Goal: Transaction & Acquisition: Purchase product/service

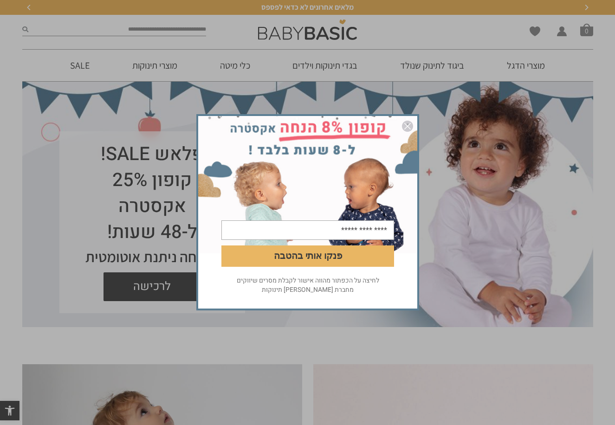
click at [433, 66] on div "פנקו אותי בהטבה לחיצה על הכפתור מהווה אישור לקבלת מסרים שיווקים מחברת אריה בגדי…" at bounding box center [307, 212] width 615 height 425
drag, startPoint x: 432, startPoint y: 60, endPoint x: 430, endPoint y: 86, distance: 25.5
click at [431, 61] on div "פנקו אותי בהטבה לחיצה על הכפתור מהווה אישור לקבלת מסרים שיווקים מחברת אריה בגדי…" at bounding box center [307, 212] width 615 height 425
click at [406, 122] on img "סגור" at bounding box center [407, 126] width 11 height 11
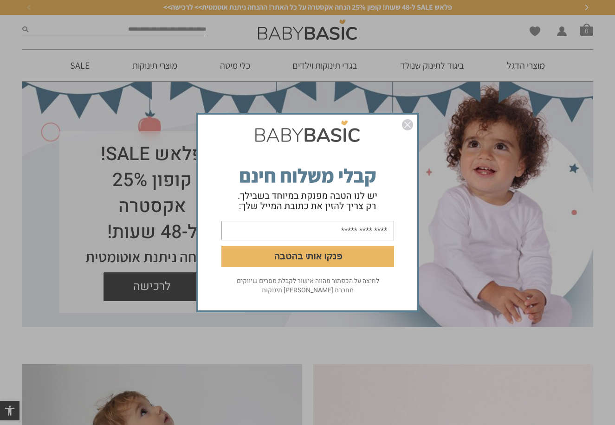
click at [512, 66] on div "פנקו אותי בהטבה לחיצה על הכפתור מהווה אישור לקבלת מסרים שיווקים מחברת אריה בגדי…" at bounding box center [307, 212] width 615 height 425
click at [412, 122] on img "סגור" at bounding box center [407, 124] width 11 height 11
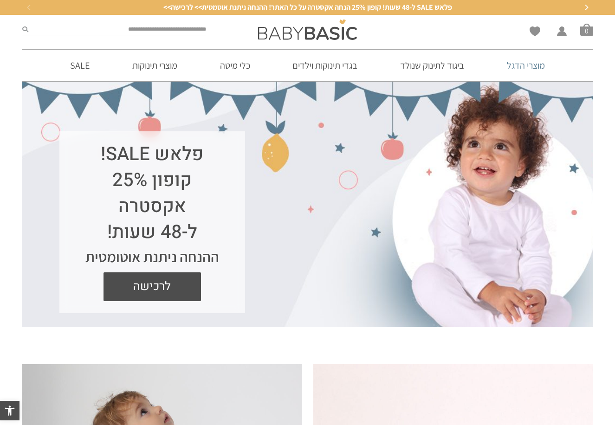
click at [513, 65] on link "מוצרי הדגל" at bounding box center [526, 66] width 66 height 32
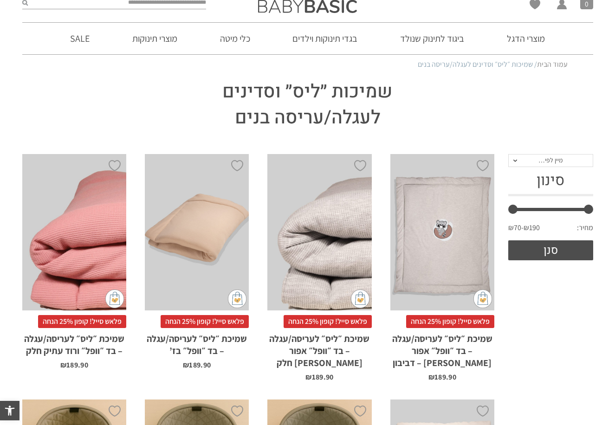
scroll to position [28, 0]
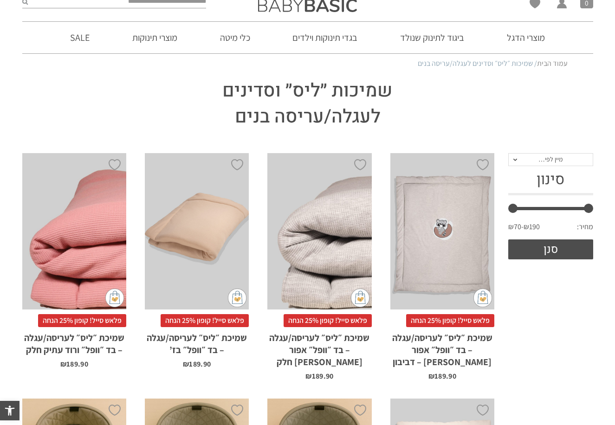
click at [120, 368] on li "הוספה ל-Wishlist x הוספה לסל פלאש סייל! קופון 25% הנחה שמיכת ״ליס״ לעריסה/עגלה …" at bounding box center [74, 266] width 122 height 245
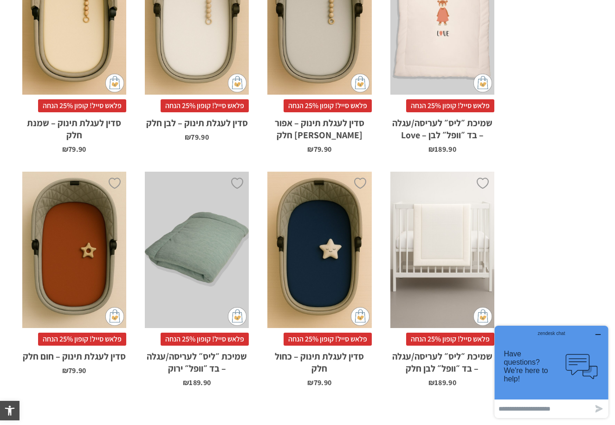
scroll to position [329, 0]
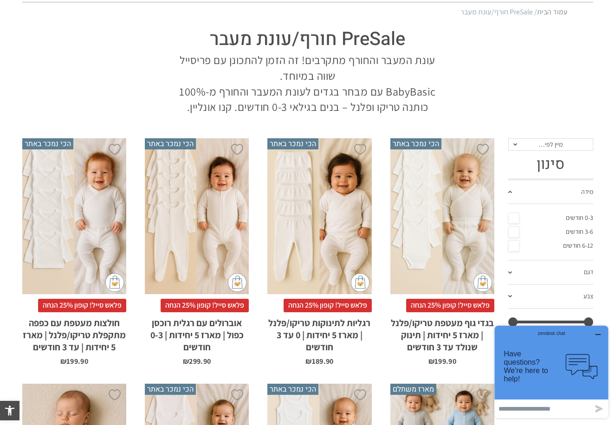
scroll to position [114, 0]
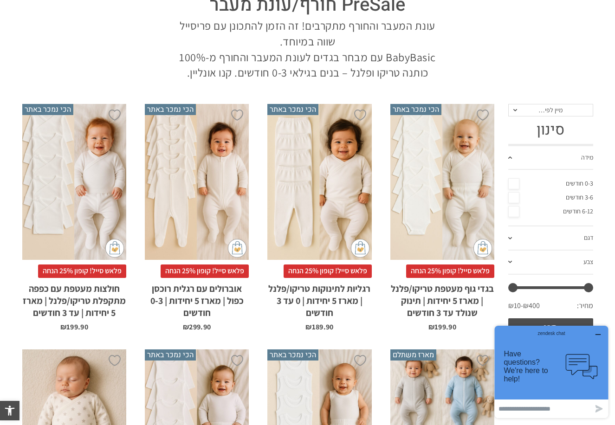
click at [450, 201] on div "x בחירת סוג בד טריקו (עונת מעבר/קיץ) פלנל (חורף)" at bounding box center [442, 182] width 104 height 156
click at [319, 225] on div "x בחירת סוג בד טריקו (עונת מעבר/קיץ) פלנל (חורף)" at bounding box center [319, 182] width 104 height 156
click at [321, 213] on div "x בחירת סוג בד טריקו (עונת מעבר/קיץ) פלנל (חורף)" at bounding box center [319, 182] width 104 height 156
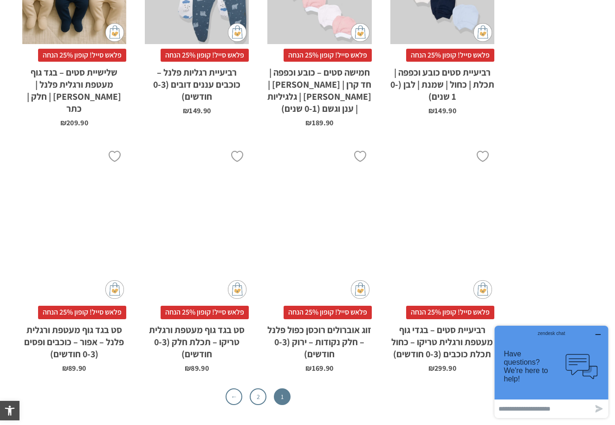
scroll to position [2844, 0]
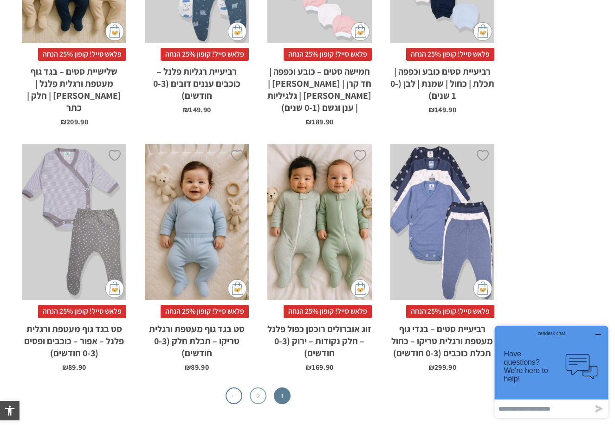
click at [255, 387] on link "2" at bounding box center [258, 395] width 17 height 17
click at [250, 387] on li "2" at bounding box center [258, 395] width 17 height 17
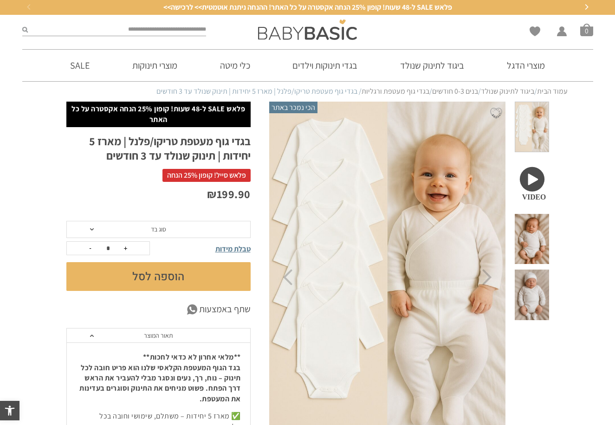
click at [172, 230] on span "סוג בד" at bounding box center [158, 230] width 184 height 18
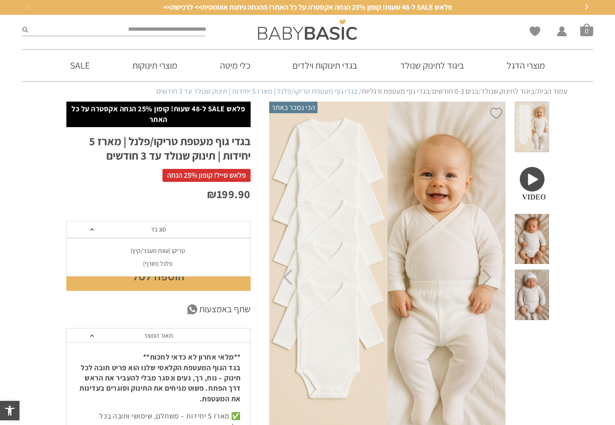
click at [189, 251] on div "טריקו (עונת מעבר/קיץ)" at bounding box center [158, 251] width 184 height 8
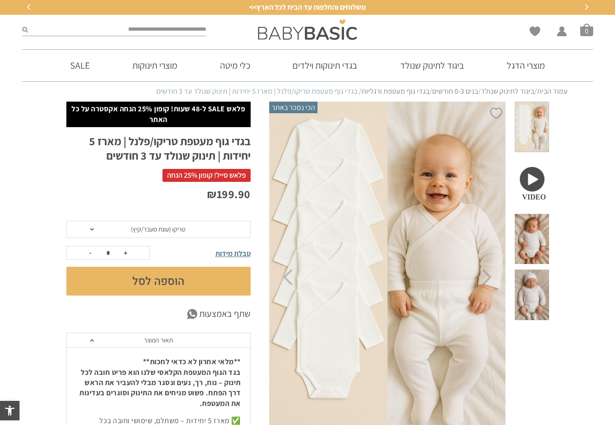
click at [199, 228] on span "טריקו (עונת מעבר/קיץ)" at bounding box center [158, 230] width 184 height 18
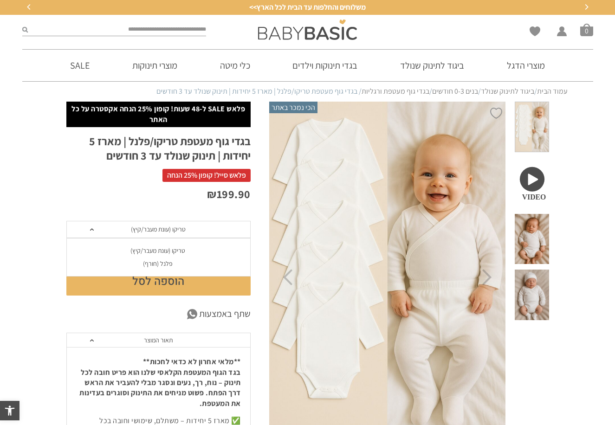
click at [172, 263] on div "פלנל (חורף)" at bounding box center [158, 264] width 184 height 8
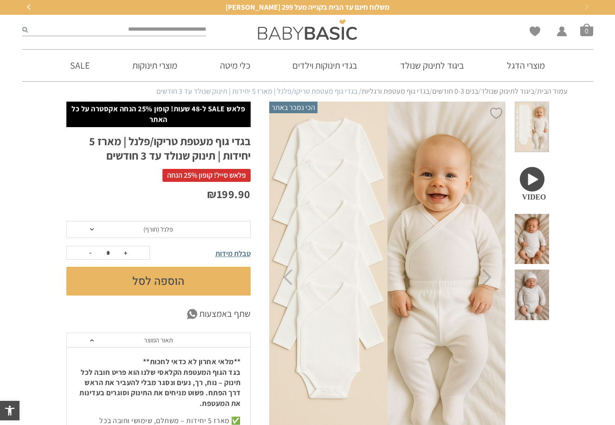
click at [196, 233] on span "פלנל (חורף)" at bounding box center [158, 230] width 184 height 18
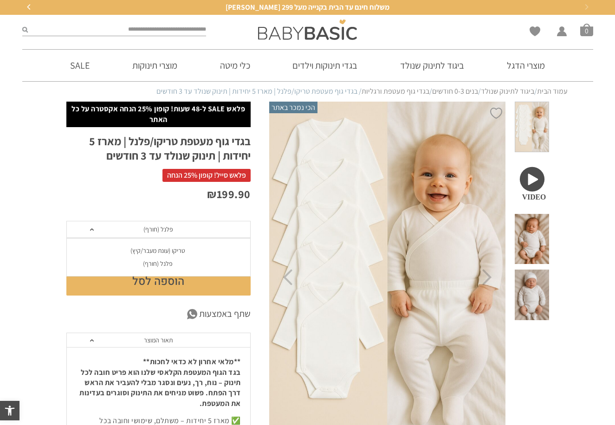
click at [183, 266] on li "פלנל (חורף)" at bounding box center [158, 263] width 184 height 13
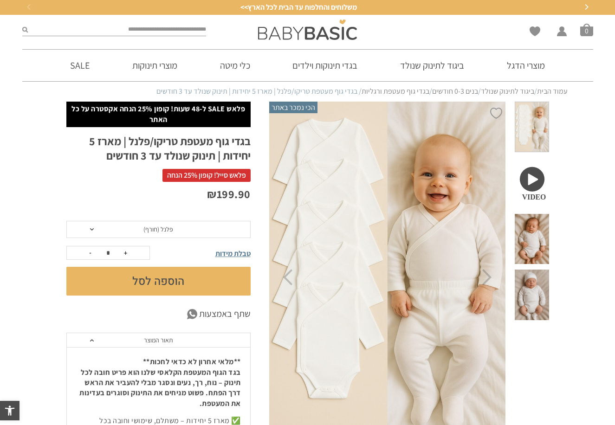
click at [199, 231] on span "פלנל (חורף)" at bounding box center [158, 230] width 184 height 18
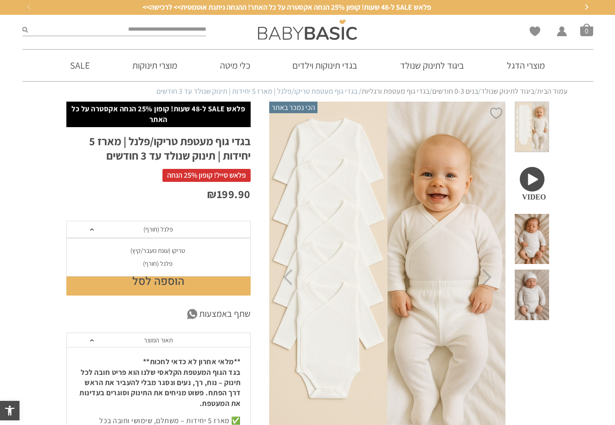
click at [186, 251] on div "טריקו (עונת מעבר/קיץ)" at bounding box center [158, 251] width 184 height 8
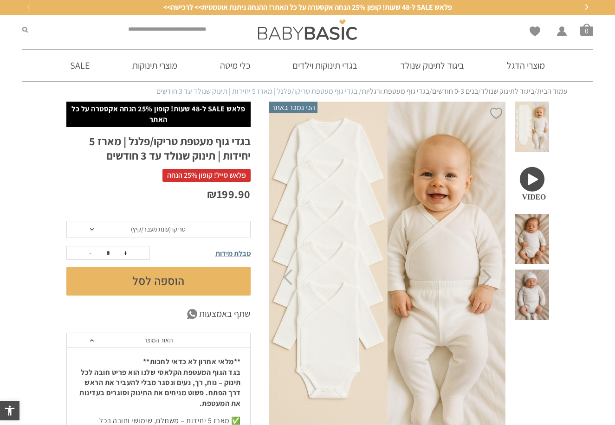
click at [167, 278] on button "הוספה לסל" at bounding box center [158, 281] width 184 height 29
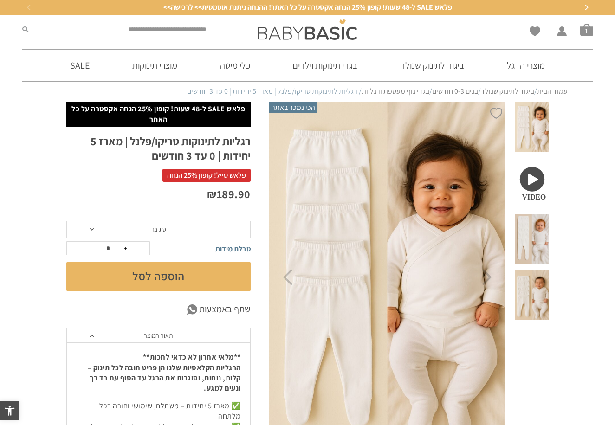
click at [166, 232] on span "סוג בד" at bounding box center [158, 230] width 184 height 18
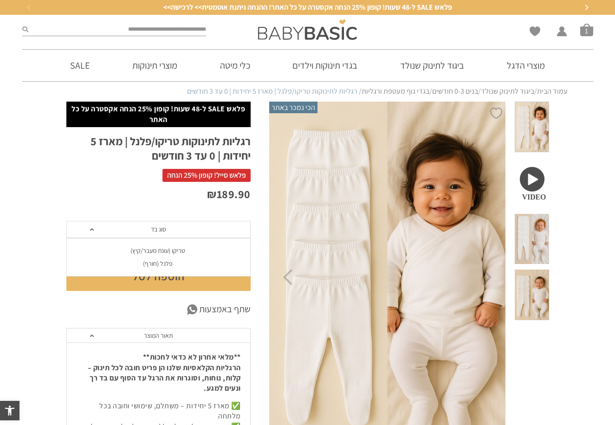
click at [173, 244] on li "טריקו (עונת מעבר/קיץ)" at bounding box center [158, 250] width 184 height 13
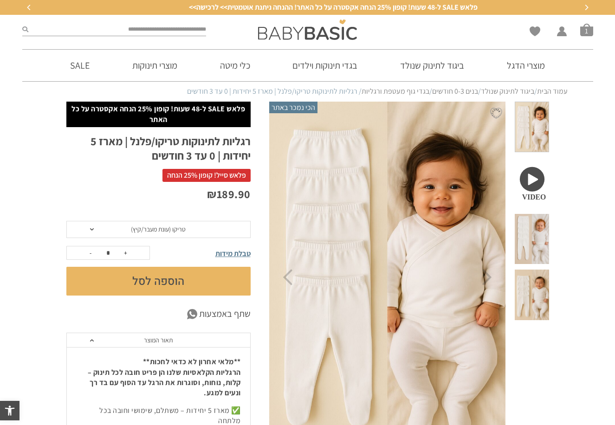
click at [177, 281] on button "הוספה לסל" at bounding box center [158, 281] width 184 height 29
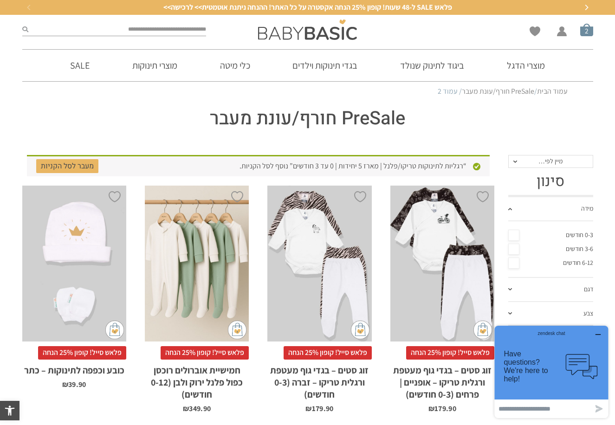
click at [583, 27] on span "סל קניות" at bounding box center [586, 29] width 13 height 13
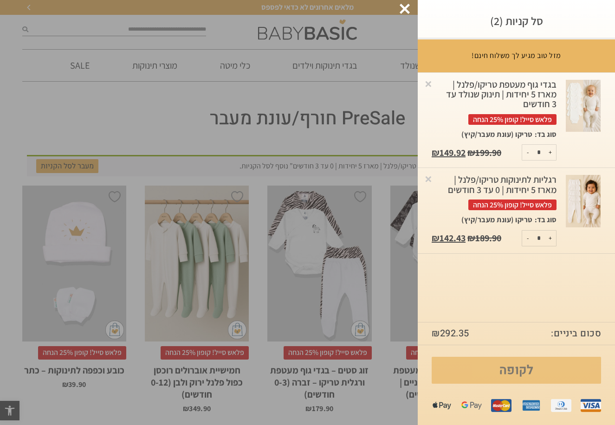
click at [506, 373] on link "לקופה" at bounding box center [515, 370] width 169 height 27
click at [513, 370] on link "לקופה" at bounding box center [515, 370] width 169 height 27
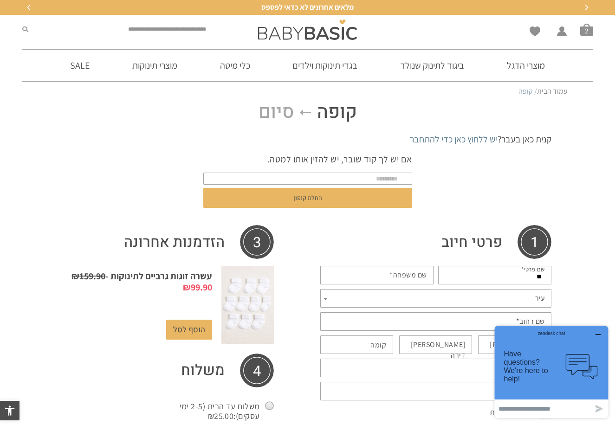
type input "*"
type input "***"
type input "*"
type input "*****"
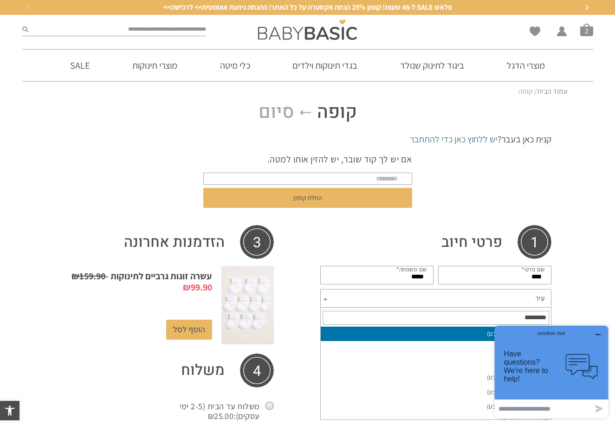
click at [407, 298] on span "עיר" at bounding box center [435, 298] width 231 height 19
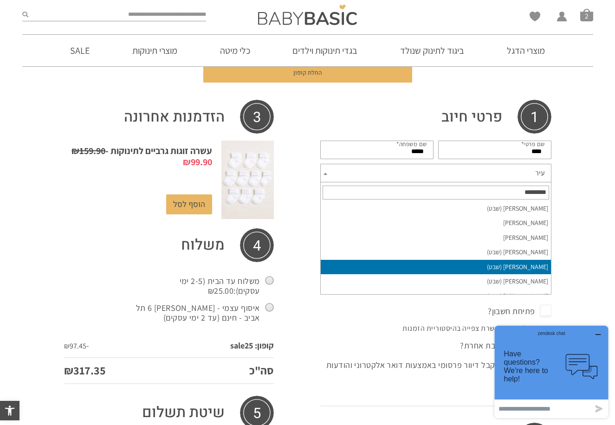
scroll to position [152, 0]
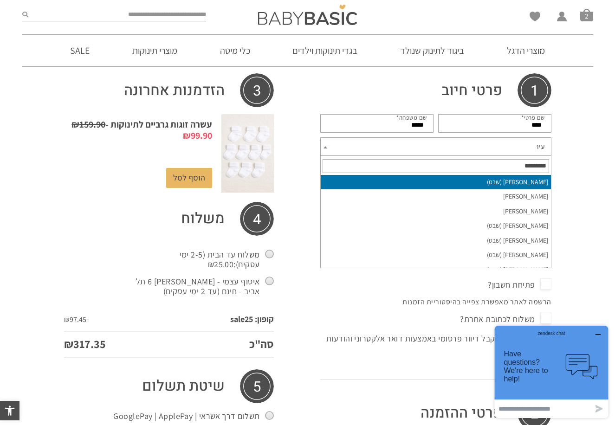
click at [468, 151] on span "עיר" at bounding box center [435, 146] width 231 height 19
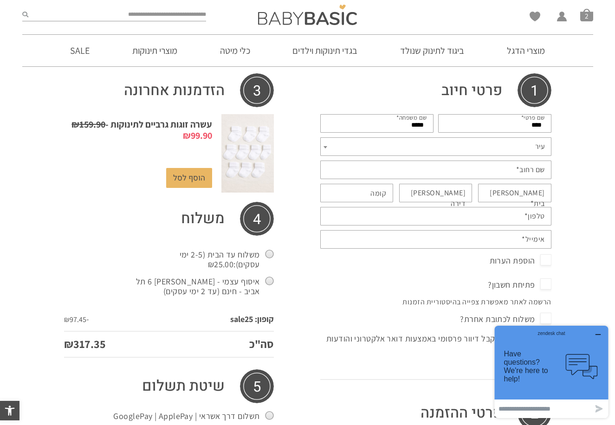
click at [468, 144] on span "עיר" at bounding box center [435, 146] width 231 height 19
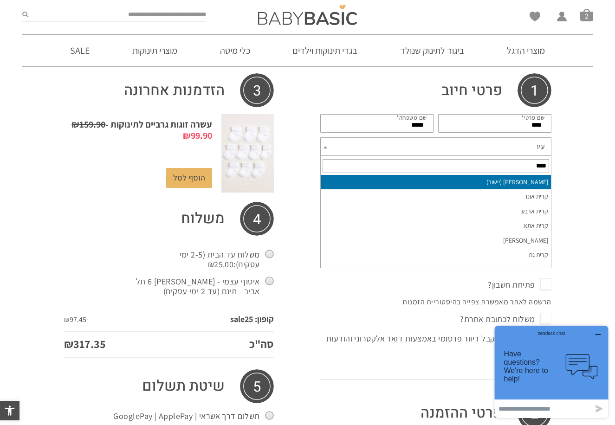
type input "****"
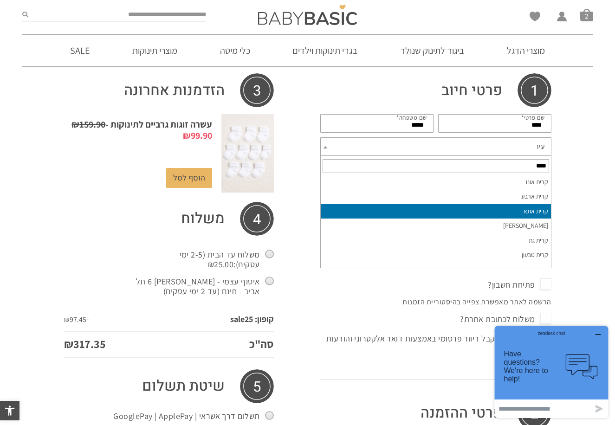
drag, startPoint x: 496, startPoint y: 209, endPoint x: 495, endPoint y: 216, distance: 7.0
select select "********"
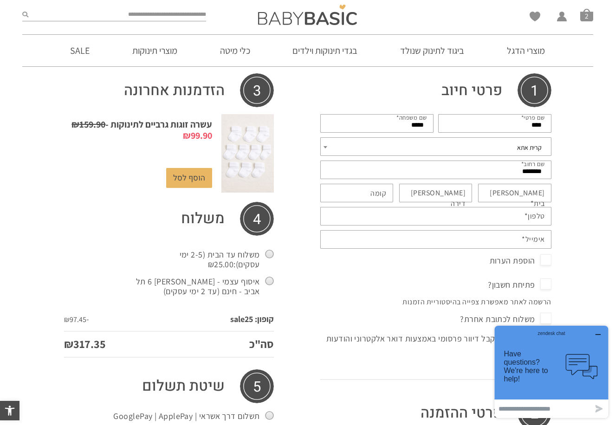
type input "*******"
drag, startPoint x: 530, startPoint y: 192, endPoint x: 527, endPoint y: 197, distance: 5.4
click at [530, 193] on label "מס בית *" at bounding box center [510, 198] width 70 height 21
click at [530, 193] on input "מס בית *" at bounding box center [514, 193] width 73 height 19
type input "***"
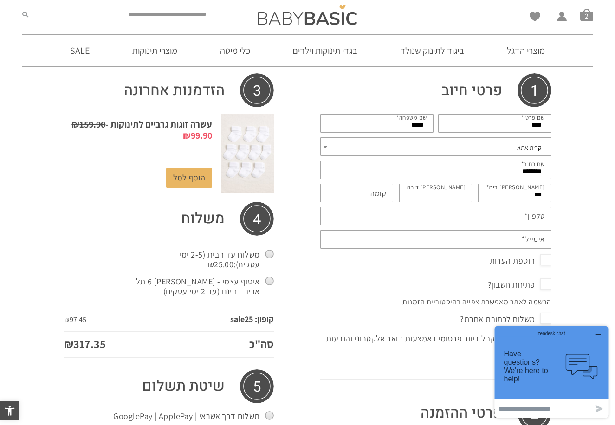
click at [435, 193] on input "מס דירה (אופציונלי)" at bounding box center [435, 193] width 73 height 19
type input "*"
click at [331, 192] on input "קומה (אופציונלי)" at bounding box center [356, 193] width 73 height 19
type input "*"
type input "**********"
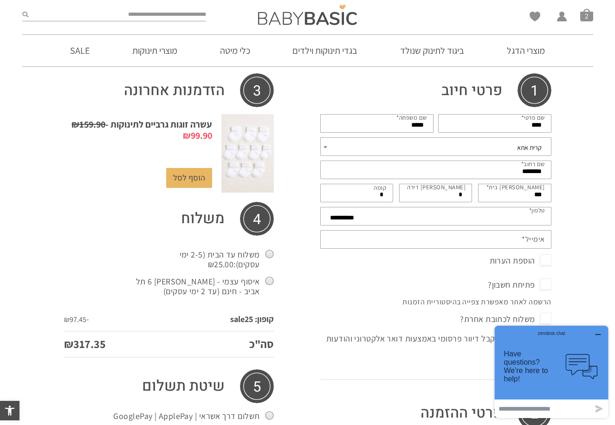
drag, startPoint x: 354, startPoint y: 253, endPoint x: 355, endPoint y: 241, distance: 11.7
click at [355, 252] on div "**********" at bounding box center [436, 191] width 236 height 159
type input "*"
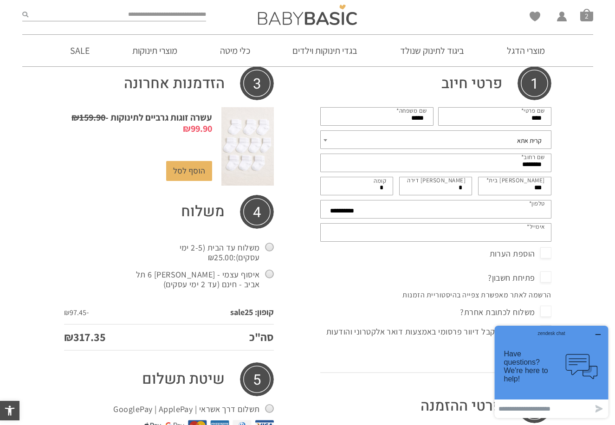
scroll to position [159, 0]
type input "*"
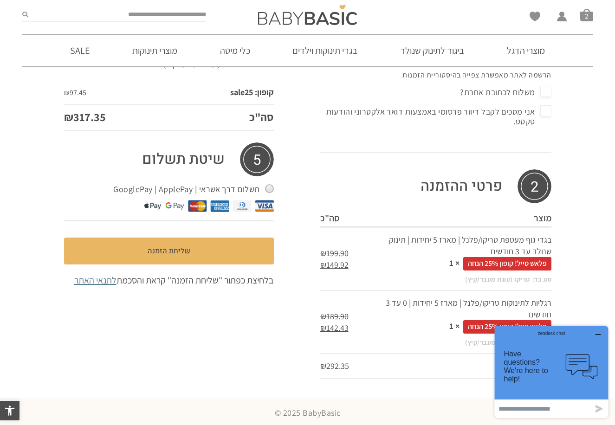
scroll to position [378, 0]
type input "**********"
click at [601, 334] on icon "button" at bounding box center [597, 334] width 7 height 7
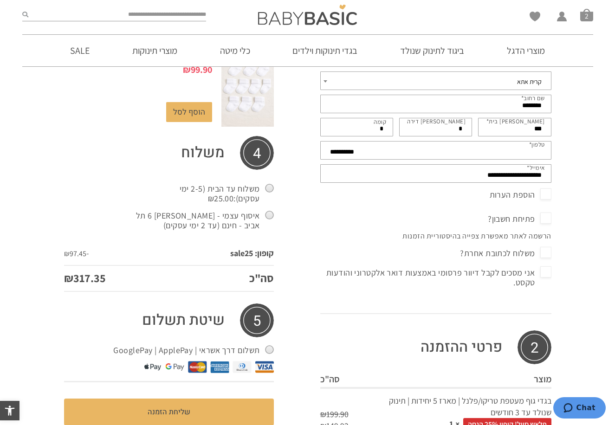
scroll to position [276, 0]
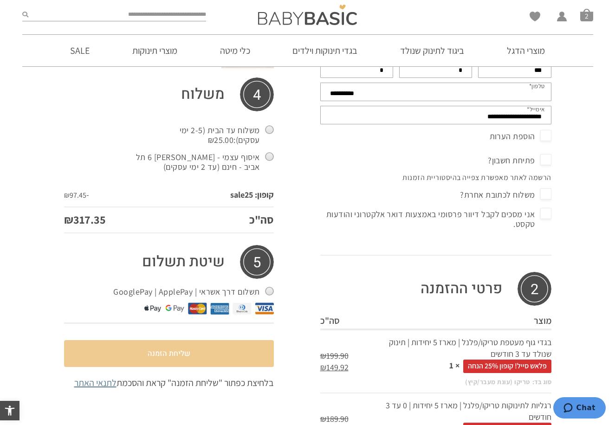
click at [217, 352] on button "שליחת הזמנה" at bounding box center [169, 353] width 210 height 27
